Goal: Find specific page/section: Find specific page/section

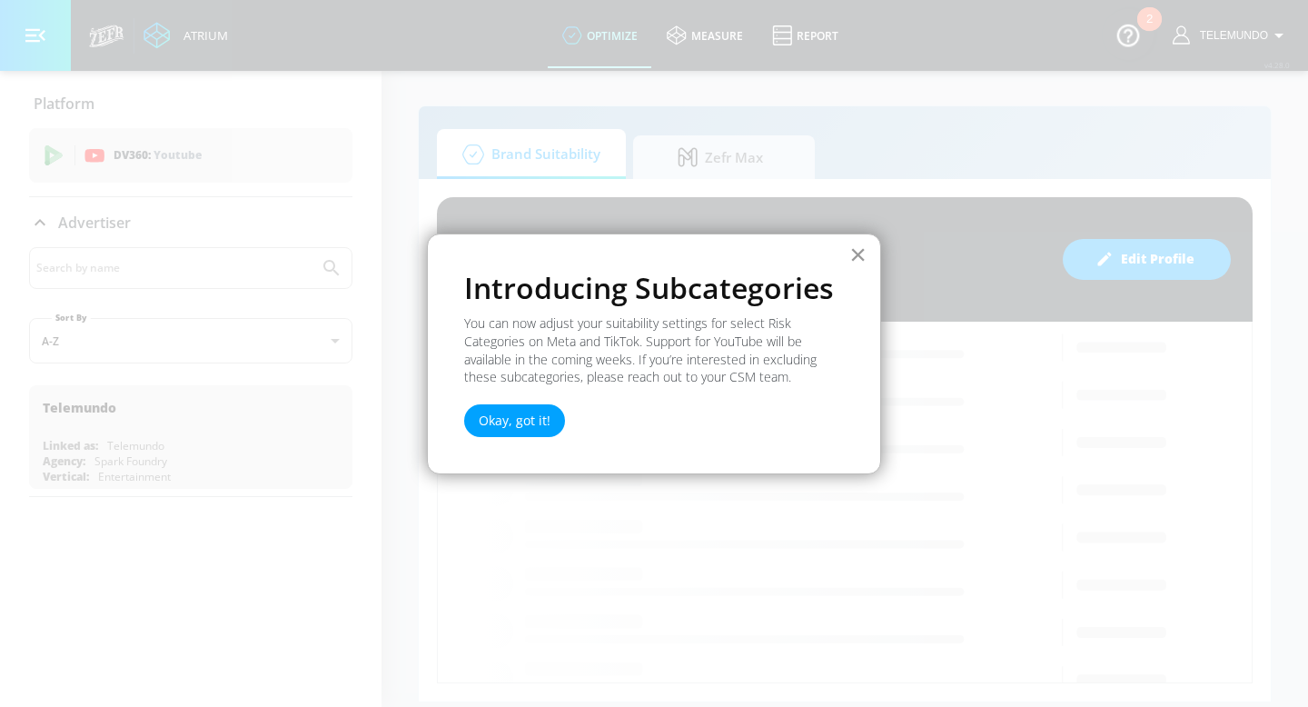
click at [863, 264] on button "×" at bounding box center [858, 254] width 17 height 29
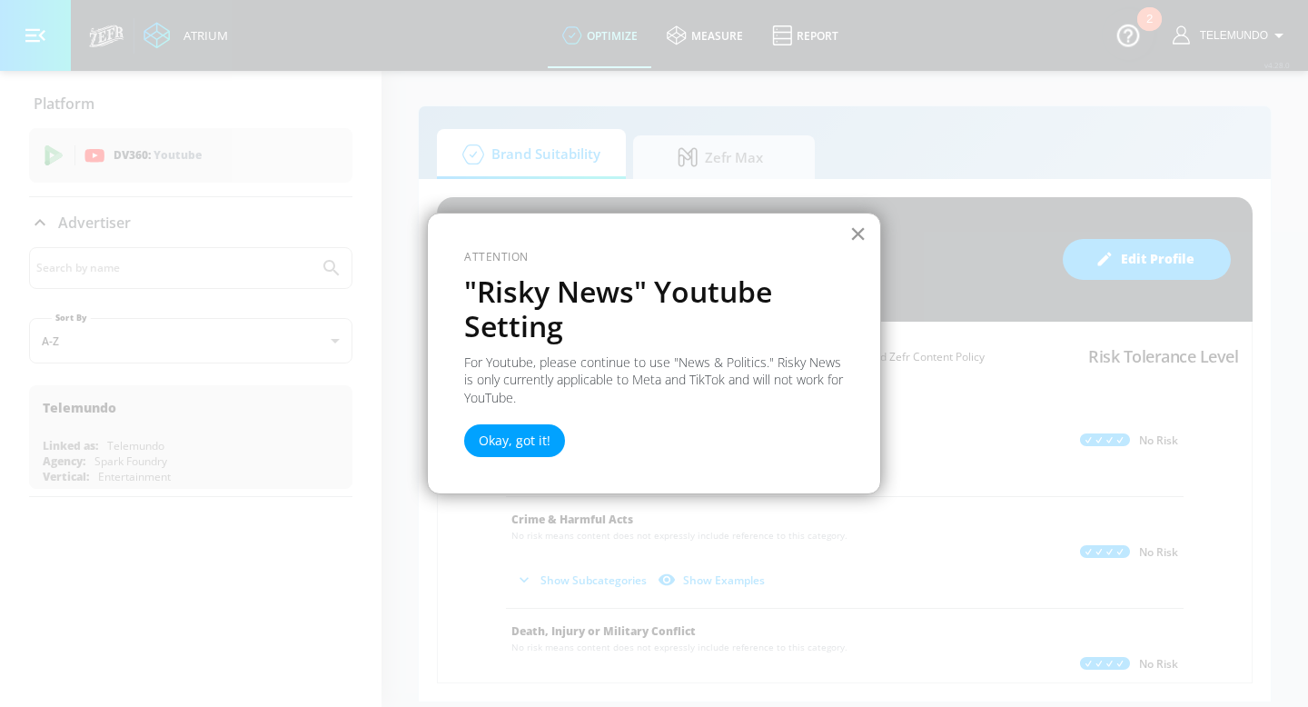
click at [855, 235] on button "×" at bounding box center [858, 233] width 17 height 29
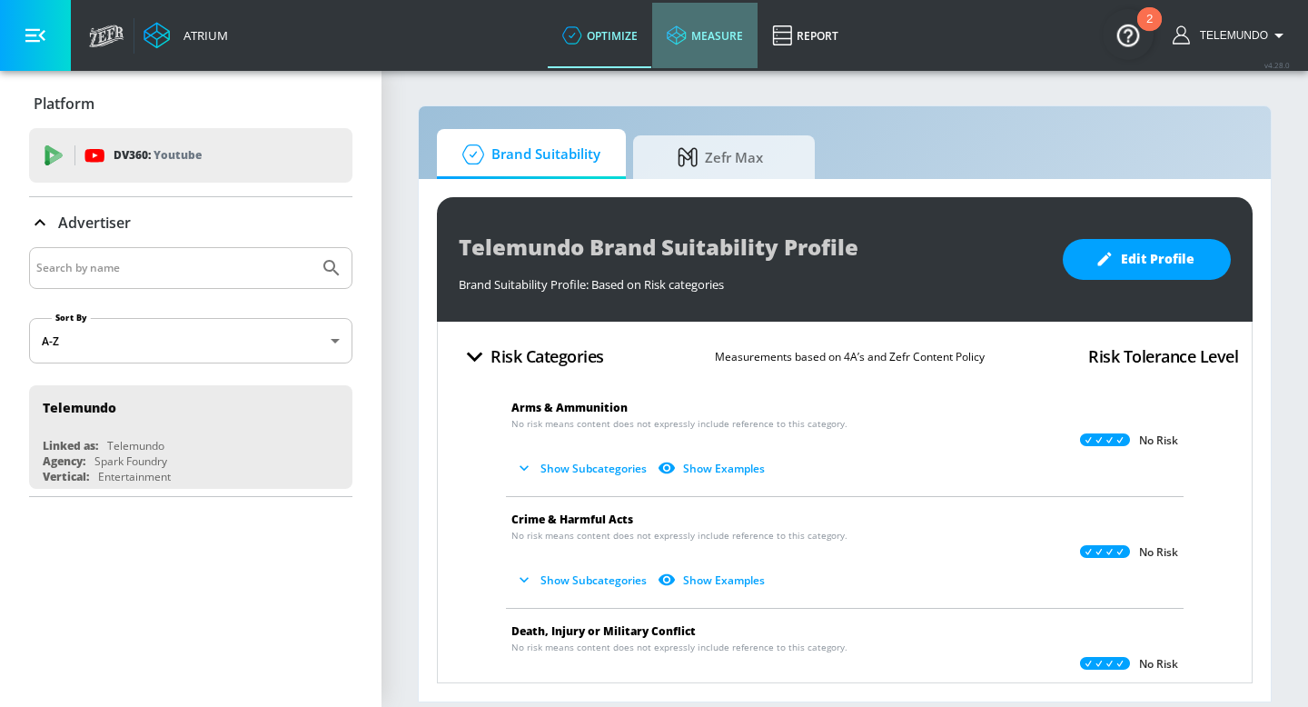
click at [721, 28] on link "measure" at bounding box center [704, 35] width 105 height 65
